Goal: Task Accomplishment & Management: Manage account settings

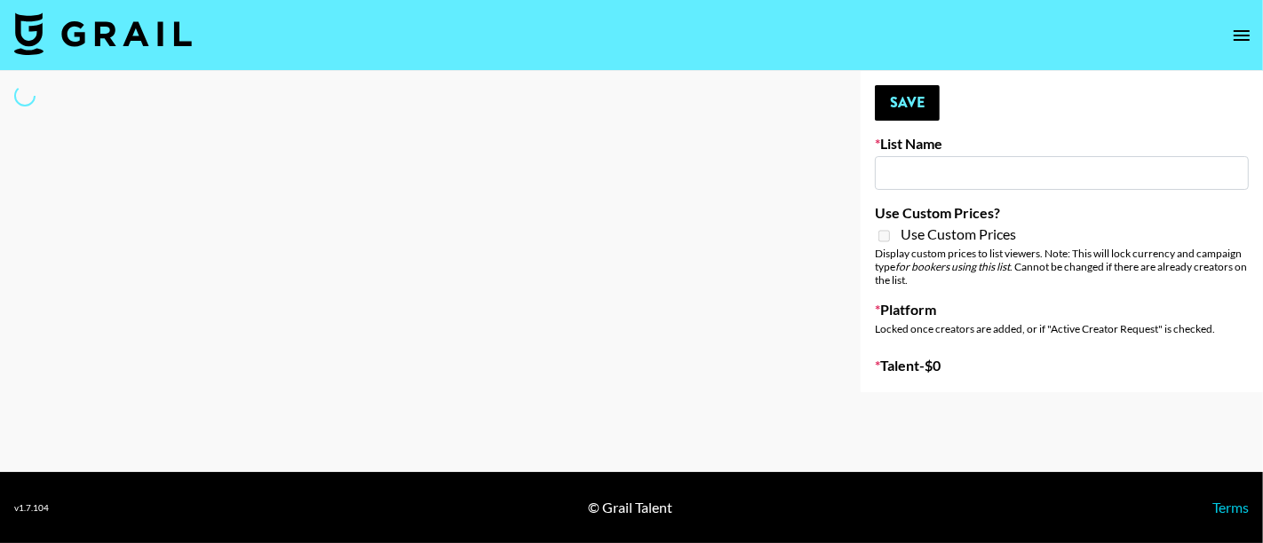
type input "GoVanni Campaign"
select select "Song"
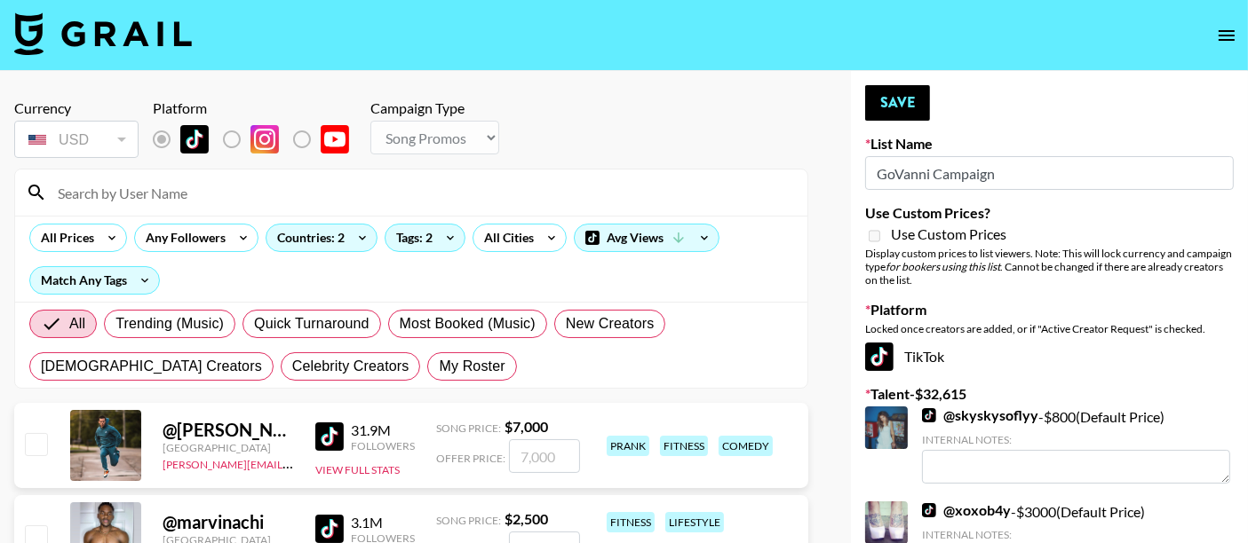
click at [108, 186] on input at bounding box center [421, 192] width 749 height 28
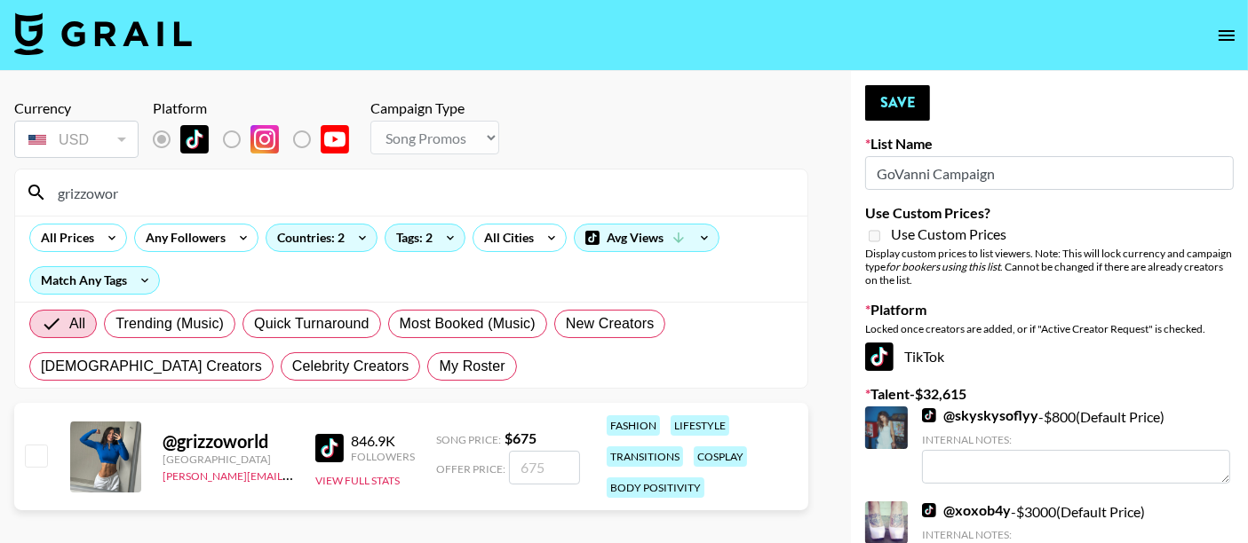
type input "grizzowor"
click at [42, 448] on input "checkbox" at bounding box center [35, 455] width 21 height 21
checkbox input "true"
type input "675"
click at [913, 95] on button "Save" at bounding box center [897, 103] width 65 height 36
